Goal: Check status: Check status

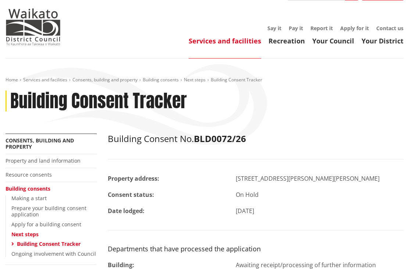
scroll to position [14, 0]
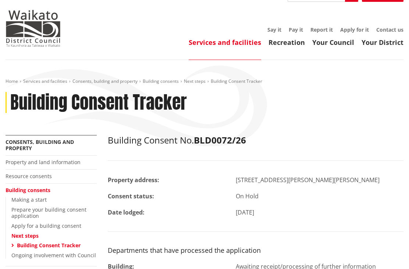
click at [240, 47] on link "Services and facilities" at bounding box center [225, 42] width 72 height 9
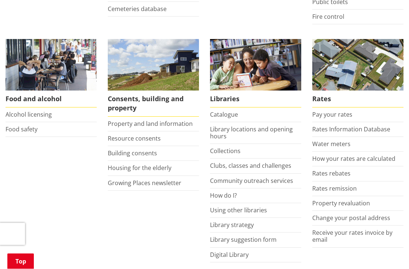
scroll to position [267, 0]
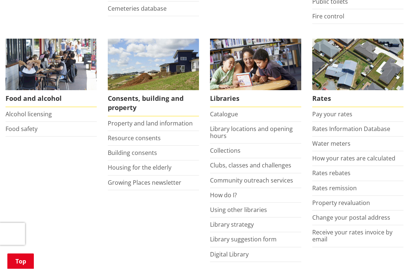
click at [148, 151] on link "Building consents" at bounding box center [132, 153] width 49 height 8
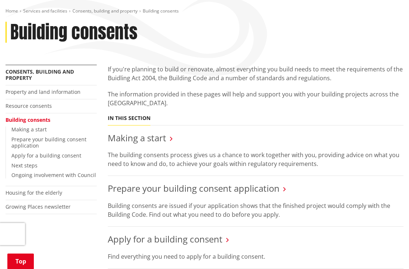
scroll to position [87, 0]
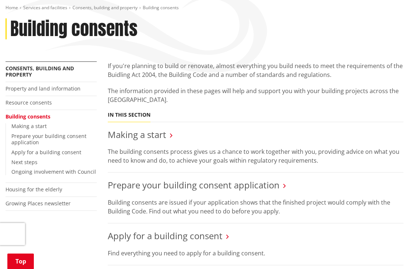
click at [12, 158] on link "Next steps" at bounding box center [24, 161] width 26 height 7
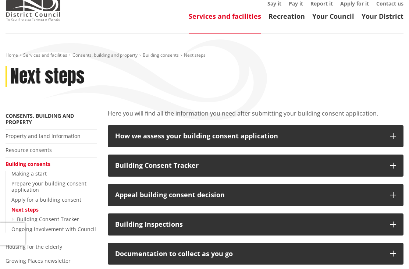
scroll to position [40, 0]
click at [388, 166] on button "Building Consent Tracker" at bounding box center [256, 165] width 296 height 22
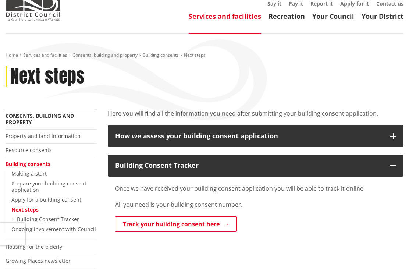
click at [218, 225] on link "Track your building consent here" at bounding box center [176, 223] width 122 height 15
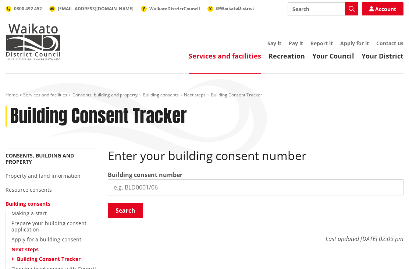
click at [272, 182] on input "search" at bounding box center [256, 187] width 296 height 16
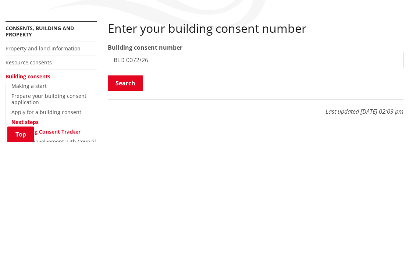
type input "BLD 0072/26"
click at [123, 203] on button "Search" at bounding box center [125, 210] width 35 height 15
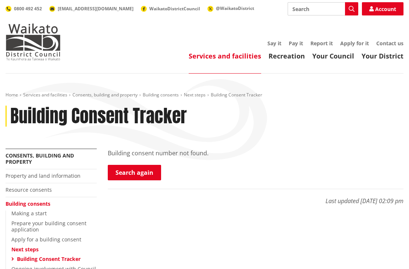
click at [122, 172] on link "Search again" at bounding box center [134, 172] width 53 height 15
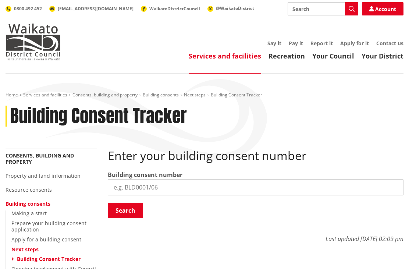
click at [155, 182] on input "search" at bounding box center [256, 187] width 296 height 16
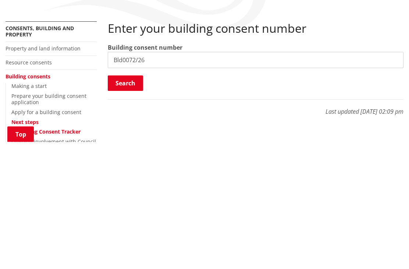
type input "Bld0072/26"
click at [132, 203] on button "Search" at bounding box center [125, 210] width 35 height 15
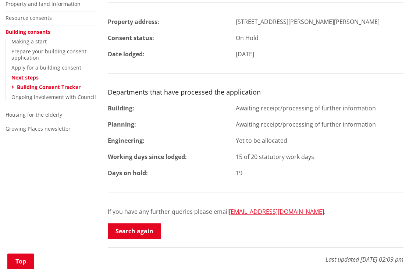
scroll to position [171, 0]
